Goal: Find specific page/section: Find specific page/section

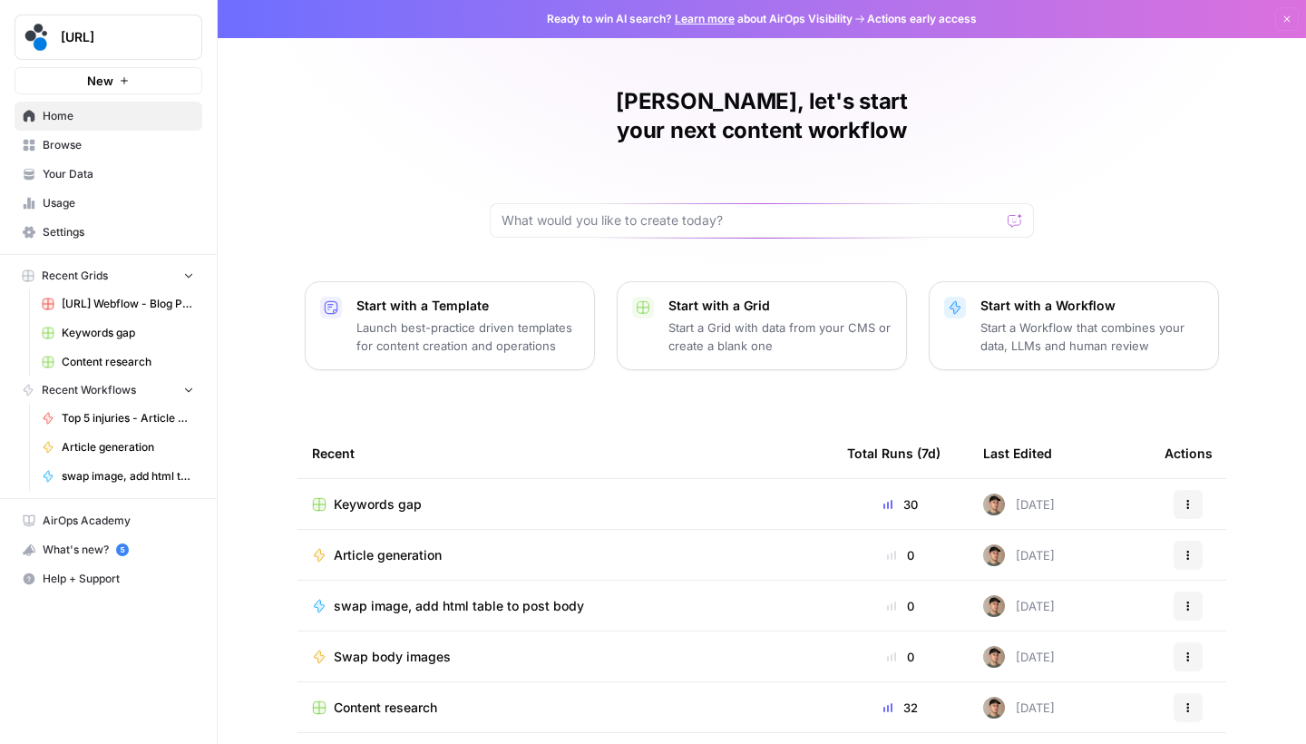
click at [106, 144] on span "Browse" at bounding box center [119, 145] width 152 height 16
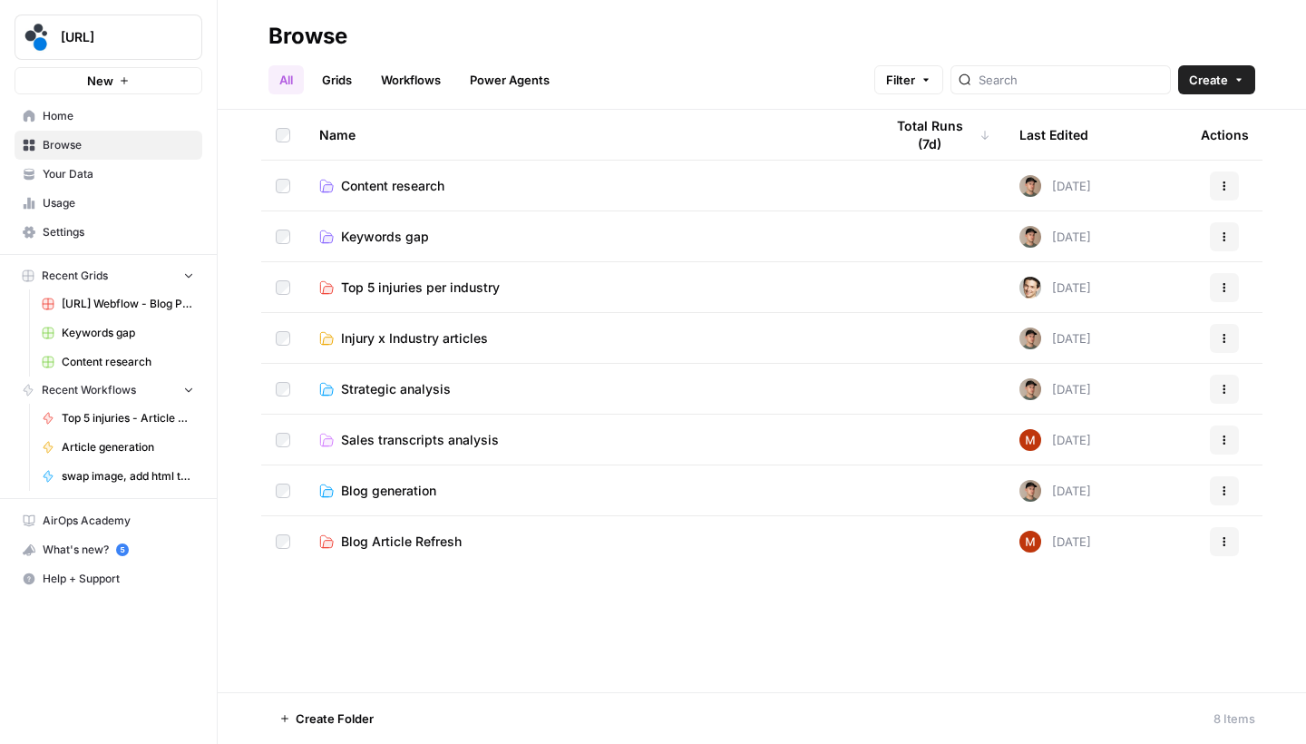
click at [412, 234] on span "Keywords gap" at bounding box center [385, 237] width 88 height 18
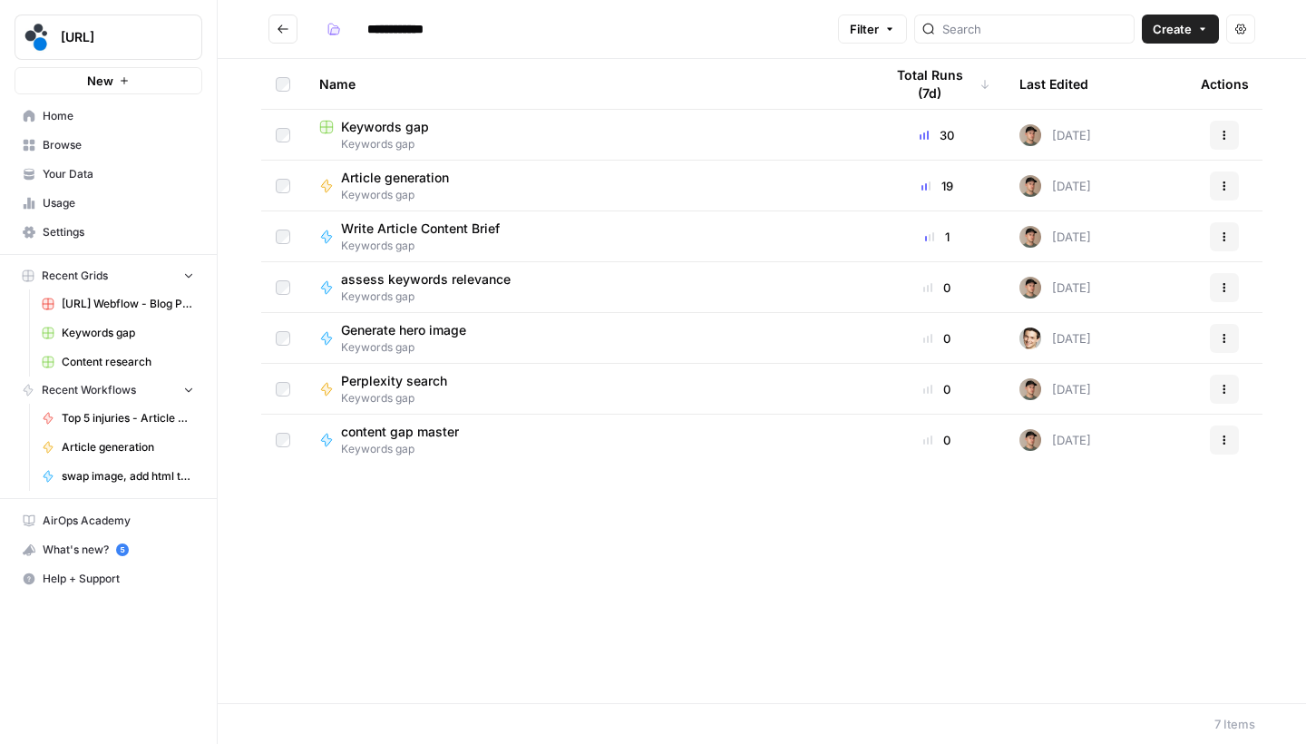
click at [397, 132] on span "Keywords gap" at bounding box center [385, 127] width 88 height 18
